Goal: Information Seeking & Learning: Learn about a topic

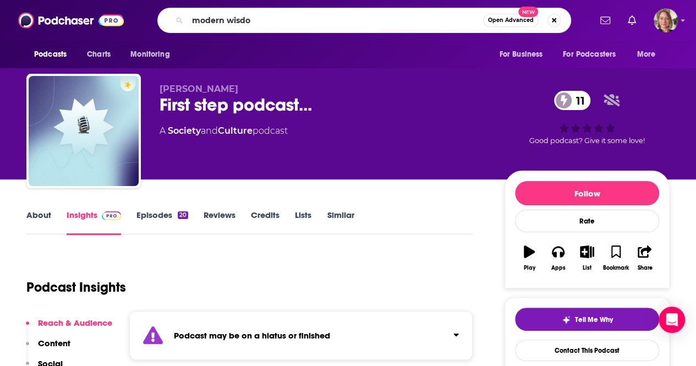
type input "modern wisdom"
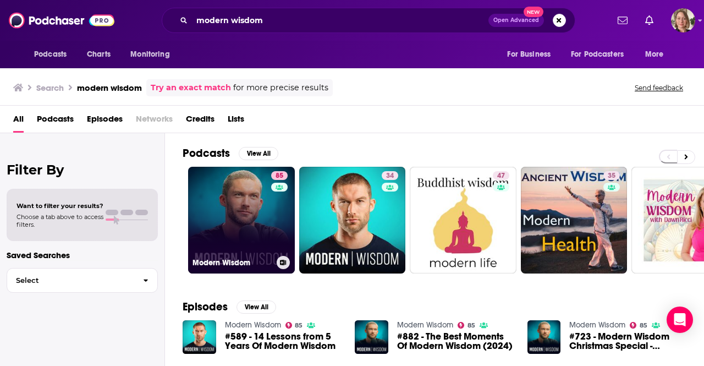
click at [243, 203] on link "85 Modern Wisdom" at bounding box center [241, 220] width 107 height 107
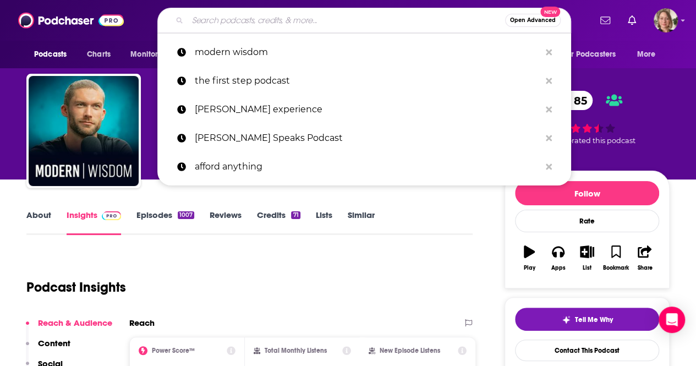
click at [295, 28] on input "Search podcasts, credits, & more..." at bounding box center [347, 21] width 318 height 18
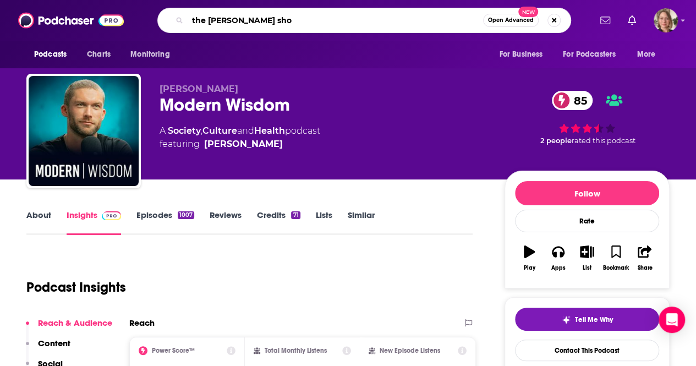
type input "the [PERSON_NAME] show"
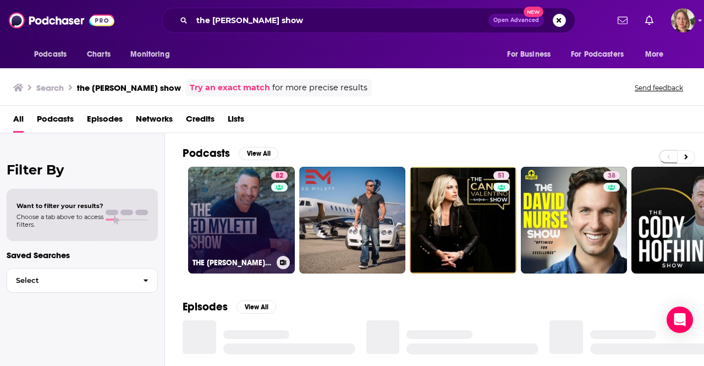
click at [247, 199] on link "82 THE [PERSON_NAME] SHOW" at bounding box center [241, 220] width 107 height 107
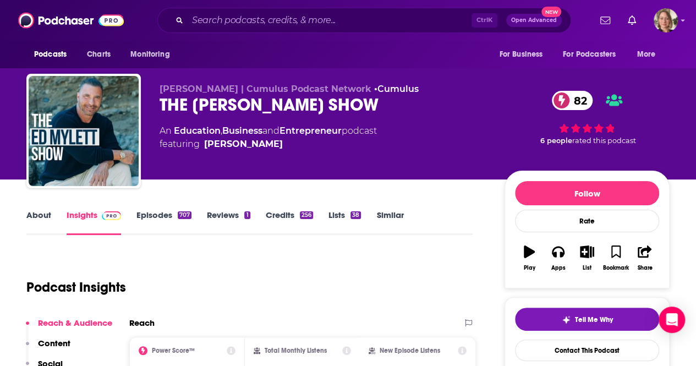
scroll to position [77, 0]
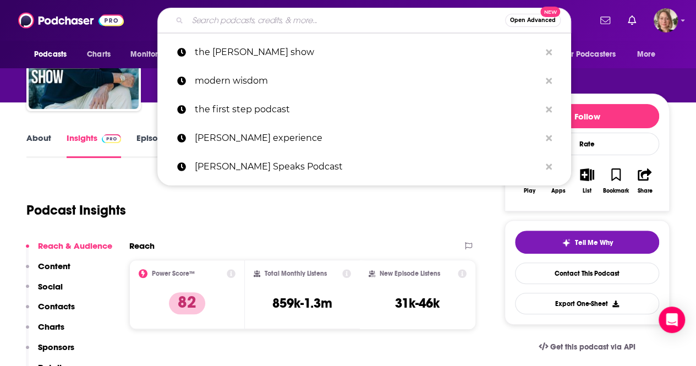
click at [307, 21] on input "Search podcasts, credits, & more..." at bounding box center [347, 21] width 318 height 18
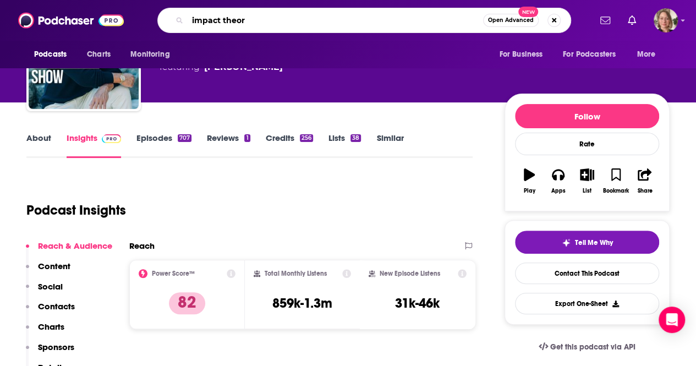
type input "impact theory"
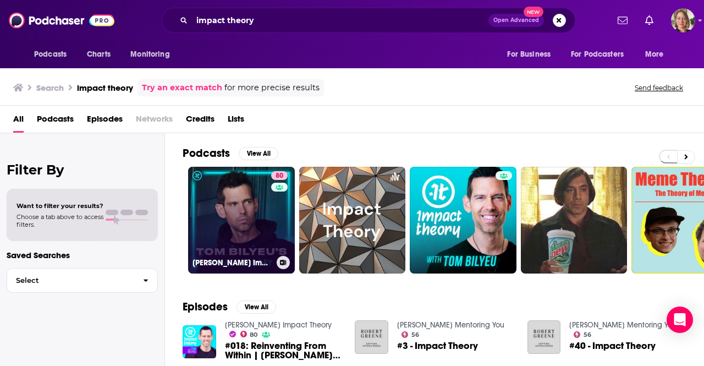
click at [242, 182] on link "80 [PERSON_NAME] Impact Theory" at bounding box center [241, 220] width 107 height 107
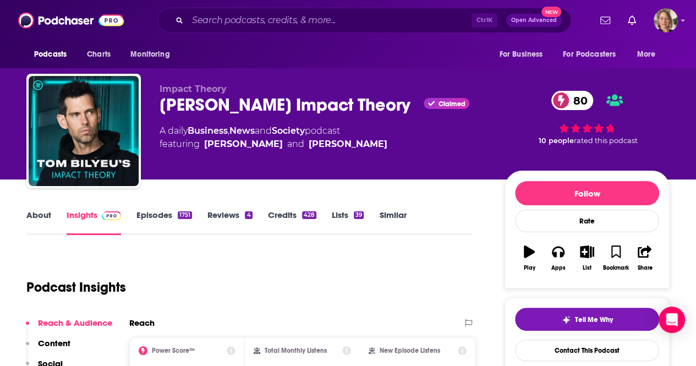
scroll to position [96, 0]
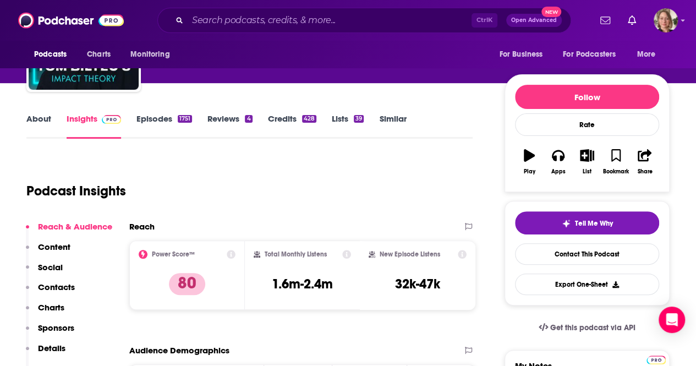
click at [298, 29] on div "Ctrl K Open Advanced New" at bounding box center [364, 20] width 414 height 25
click at [296, 18] on input "Search podcasts, credits, & more..." at bounding box center [330, 21] width 284 height 18
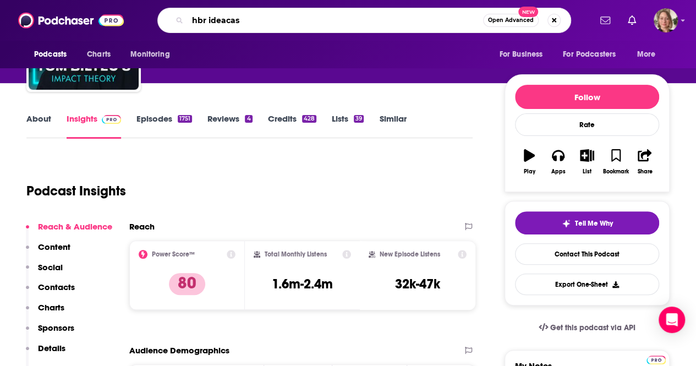
type input "[PERSON_NAME]"
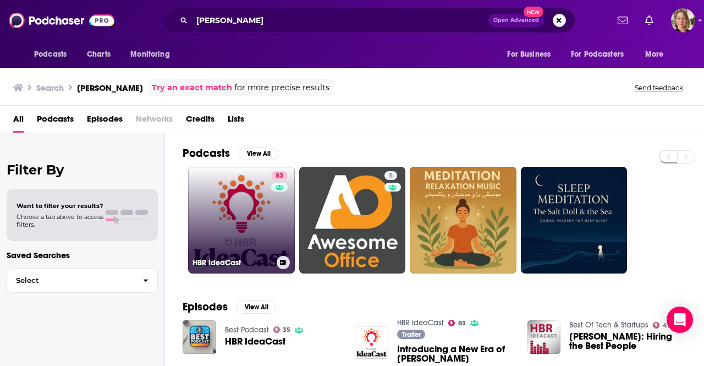
click at [220, 211] on link "83 [PERSON_NAME]" at bounding box center [241, 220] width 107 height 107
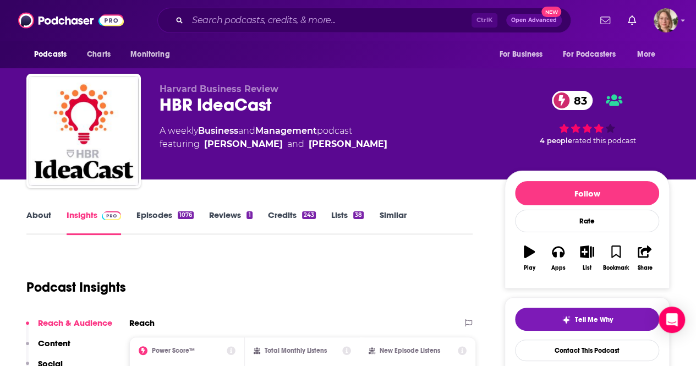
click at [41, 210] on link "About" at bounding box center [38, 222] width 25 height 25
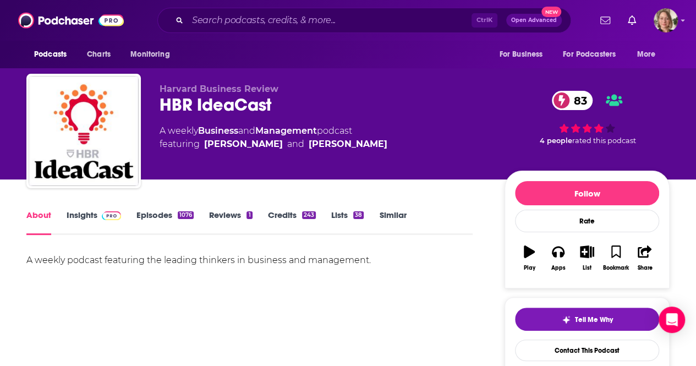
scroll to position [39, 0]
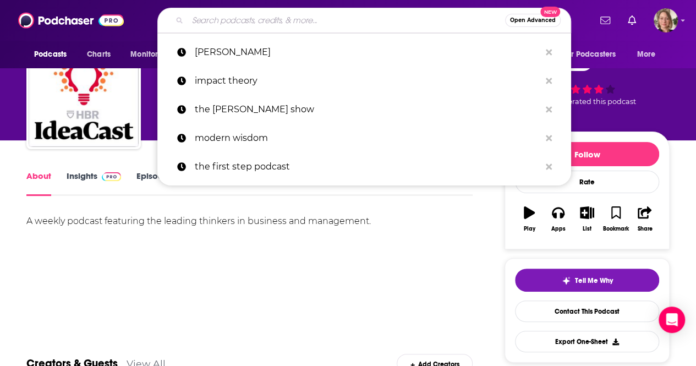
click at [299, 14] on input "Search podcasts, credits, & more..." at bounding box center [347, 21] width 318 height 18
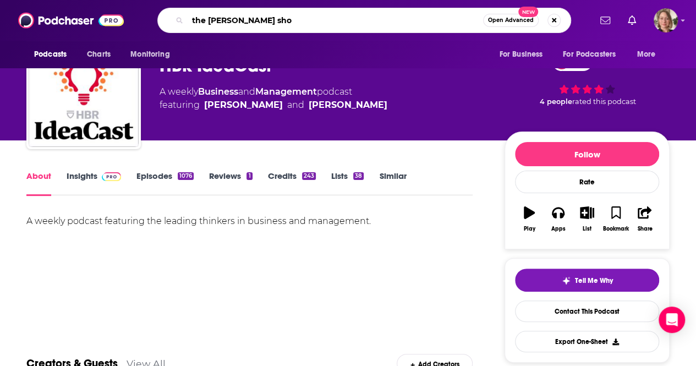
type input "the [PERSON_NAME] show"
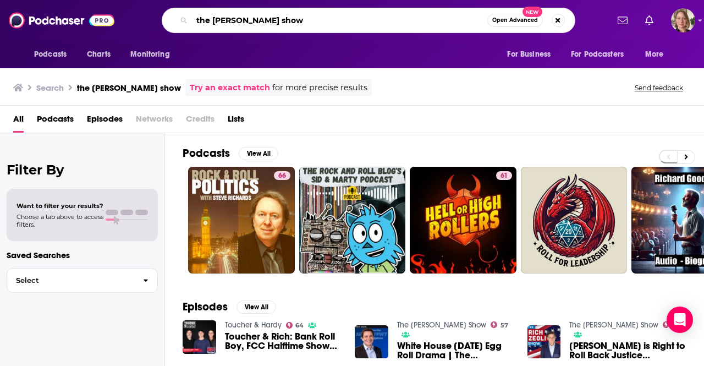
drag, startPoint x: 276, startPoint y: 21, endPoint x: 165, endPoint y: 21, distance: 110.6
click at [165, 21] on div "the [PERSON_NAME] show Open Advanced New" at bounding box center [369, 20] width 414 height 25
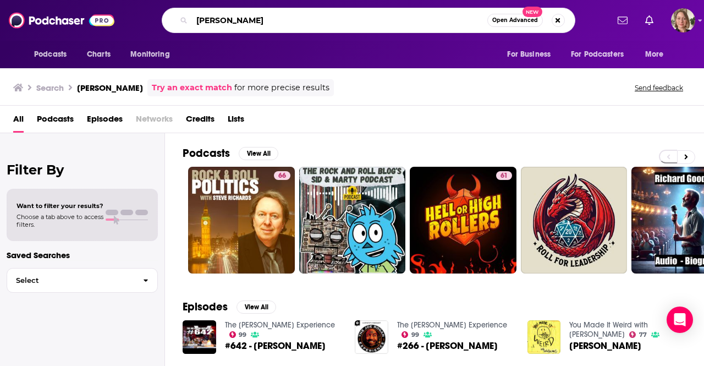
click at [244, 27] on input "[PERSON_NAME]" at bounding box center [340, 21] width 296 height 18
click at [199, 19] on input "[PERSON_NAME]" at bounding box center [340, 21] width 296 height 18
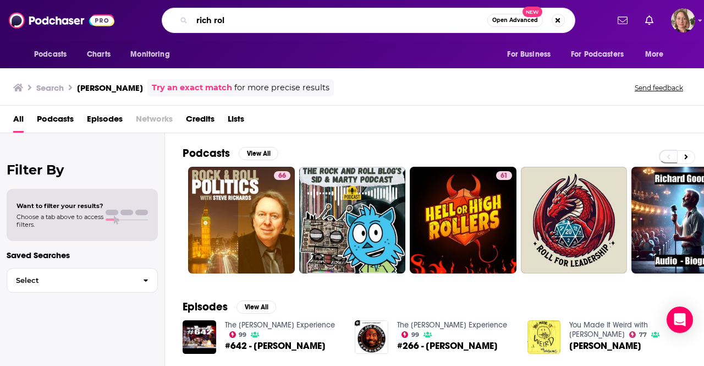
type input "[PERSON_NAME]"
click at [331, 17] on input "[PERSON_NAME]" at bounding box center [340, 21] width 296 height 18
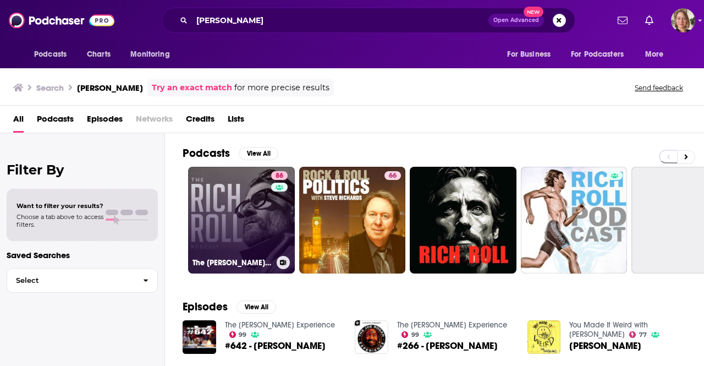
click at [263, 209] on link "86 The Rich Roll Podcast" at bounding box center [241, 220] width 107 height 107
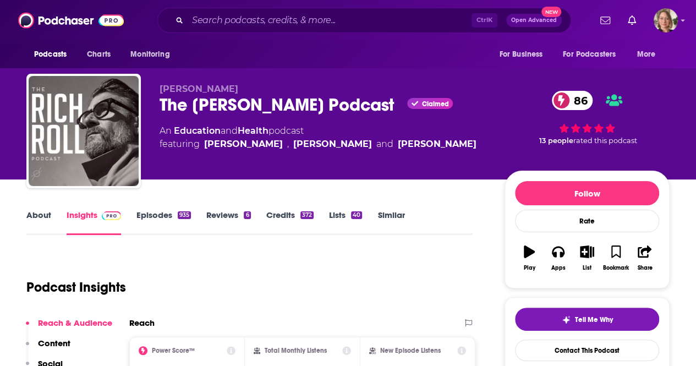
scroll to position [96, 0]
